Goal: Transaction & Acquisition: Purchase product/service

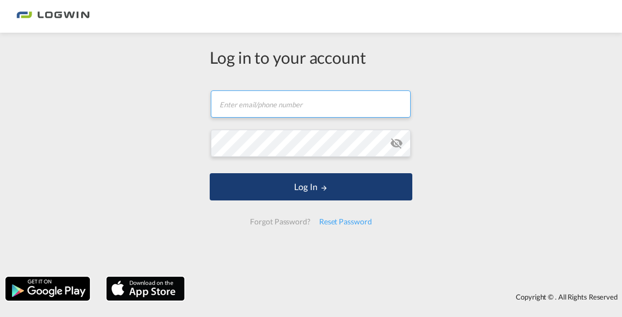
type input "[PERSON_NAME][EMAIL_ADDRESS][PERSON_NAME][DOMAIN_NAME]"
click at [281, 187] on button "Log In" at bounding box center [311, 186] width 203 height 27
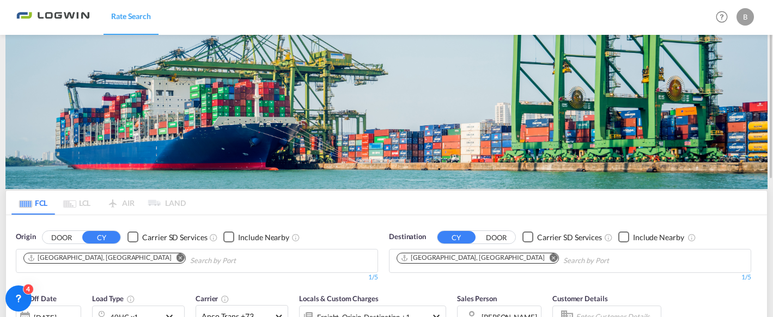
click at [550, 254] on md-icon "Remove" at bounding box center [554, 257] width 8 height 8
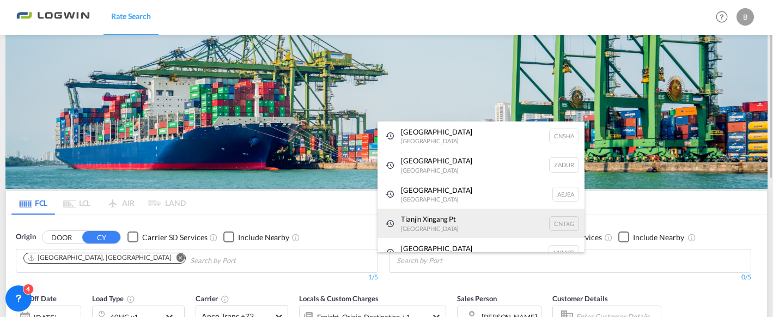
click at [501, 218] on div "Tianjin Xingang Pt China CNTXG" at bounding box center [481, 223] width 207 height 29
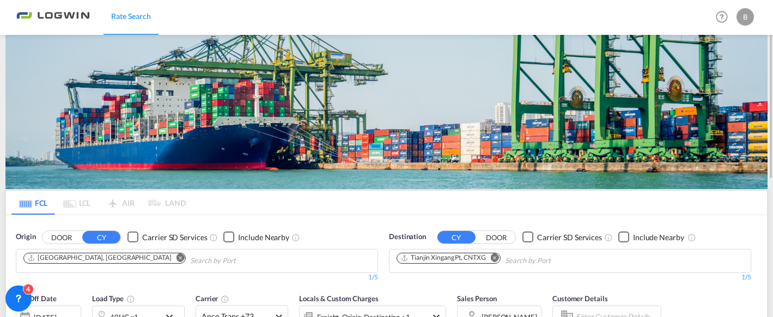
scroll to position [109, 0]
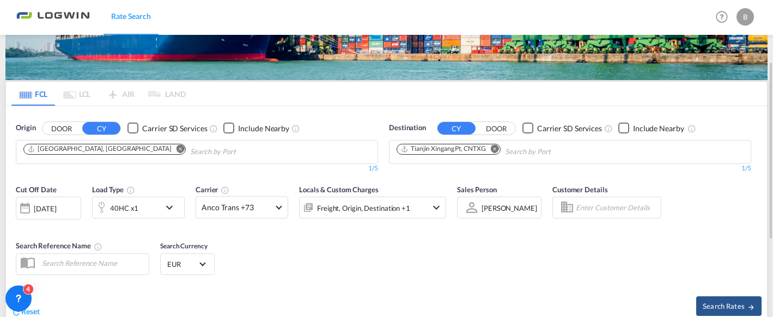
click at [151, 208] on div "40HC x1" at bounding box center [127, 208] width 68 height 22
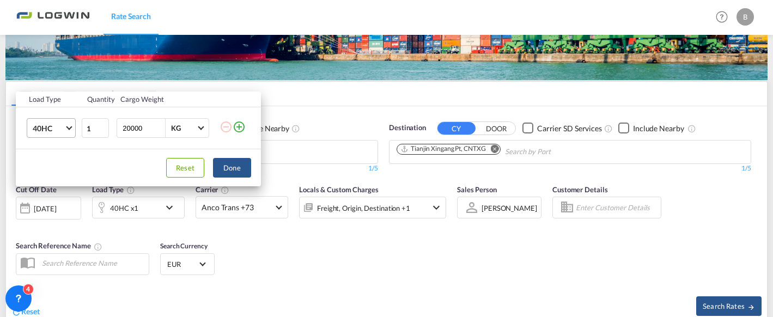
click at [69, 124] on span "Choose: \a40HC" at bounding box center [69, 127] width 6 height 6
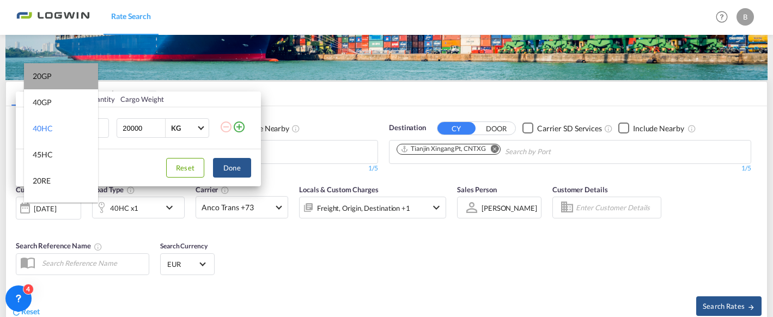
click at [63, 73] on md-option "20GP" at bounding box center [61, 76] width 74 height 26
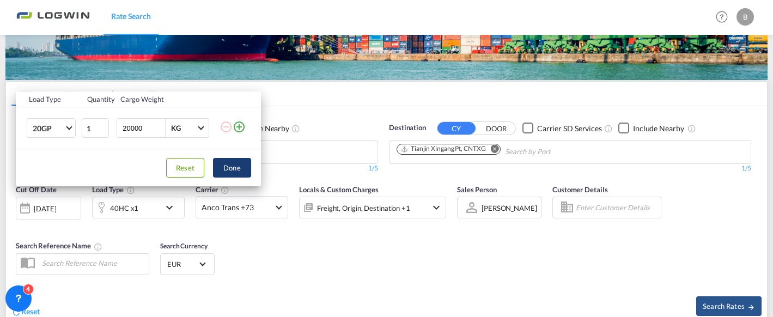
click at [238, 169] on button "Done" at bounding box center [232, 168] width 38 height 20
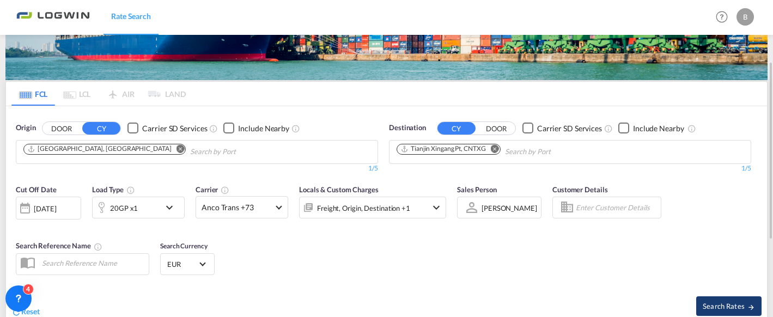
click at [622, 302] on span "Search Rates" at bounding box center [729, 306] width 52 height 9
type input "DEHAM to CNTXG / [DATE]"
